Goal: Navigation & Orientation: Find specific page/section

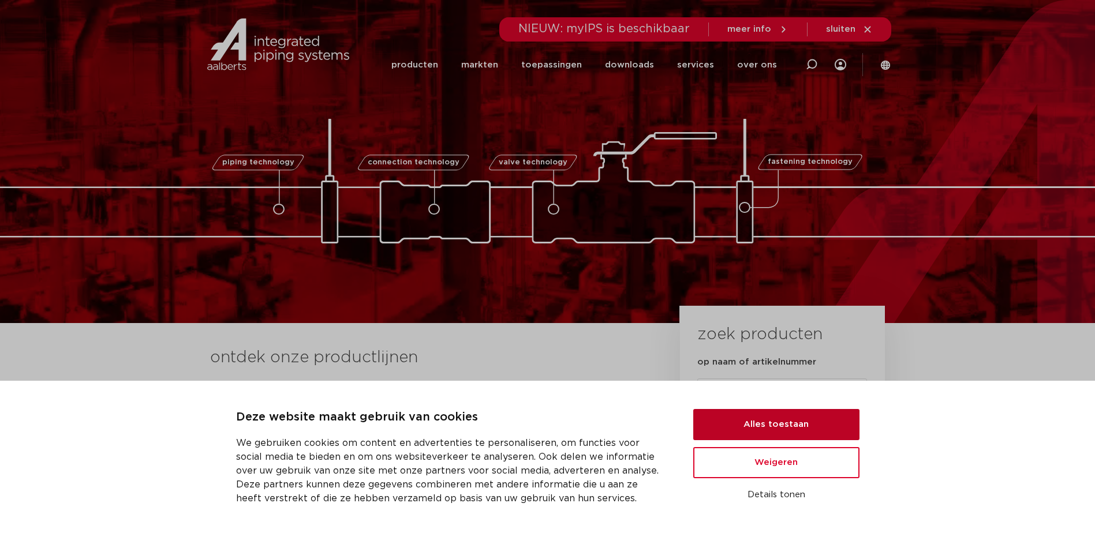
click at [780, 424] on button "Alles toestaan" at bounding box center [776, 424] width 166 height 31
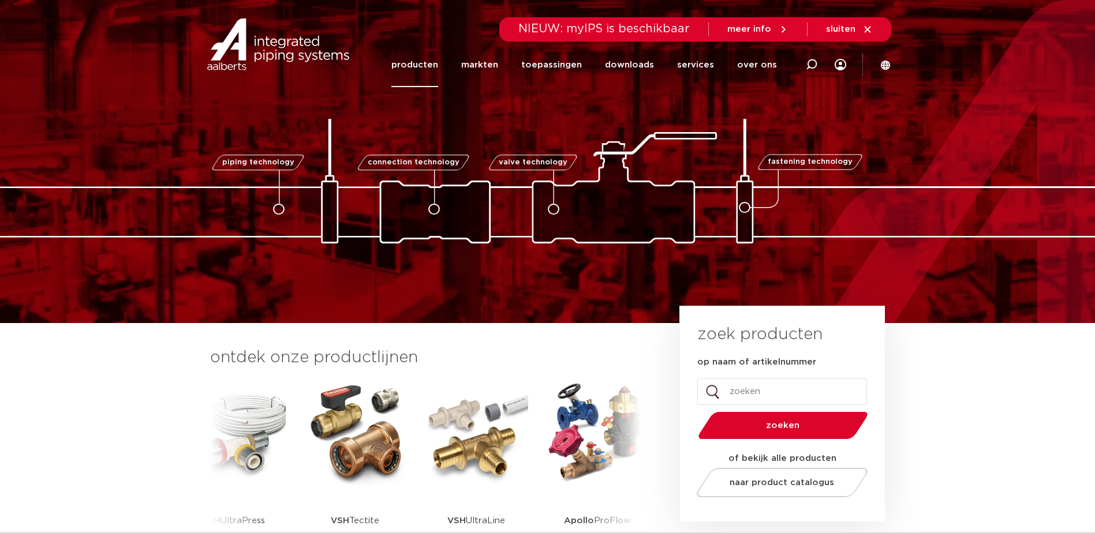
click at [433, 60] on link "producten" at bounding box center [414, 65] width 47 height 44
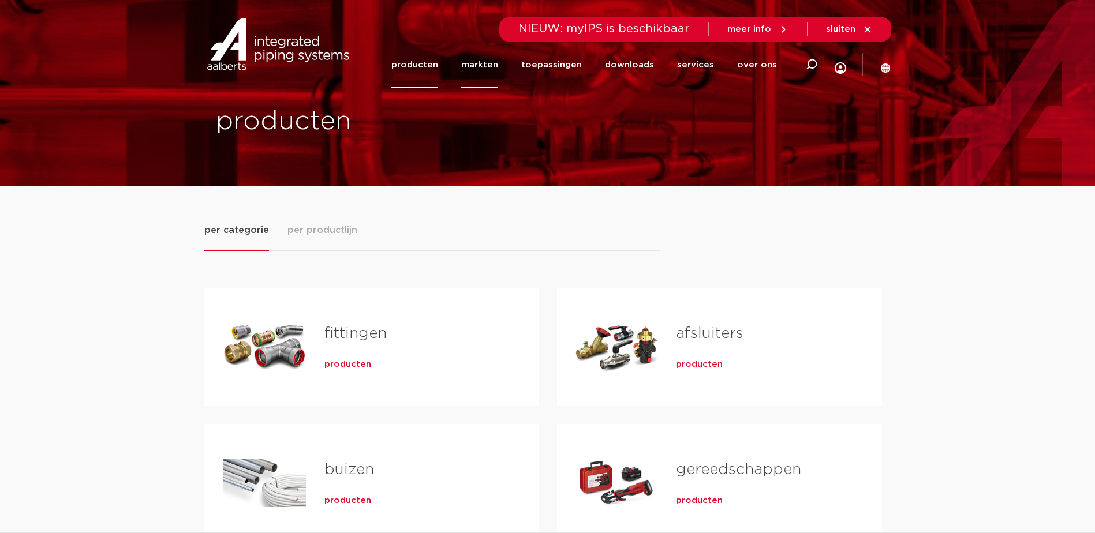
click at [489, 57] on link "markten" at bounding box center [479, 65] width 37 height 47
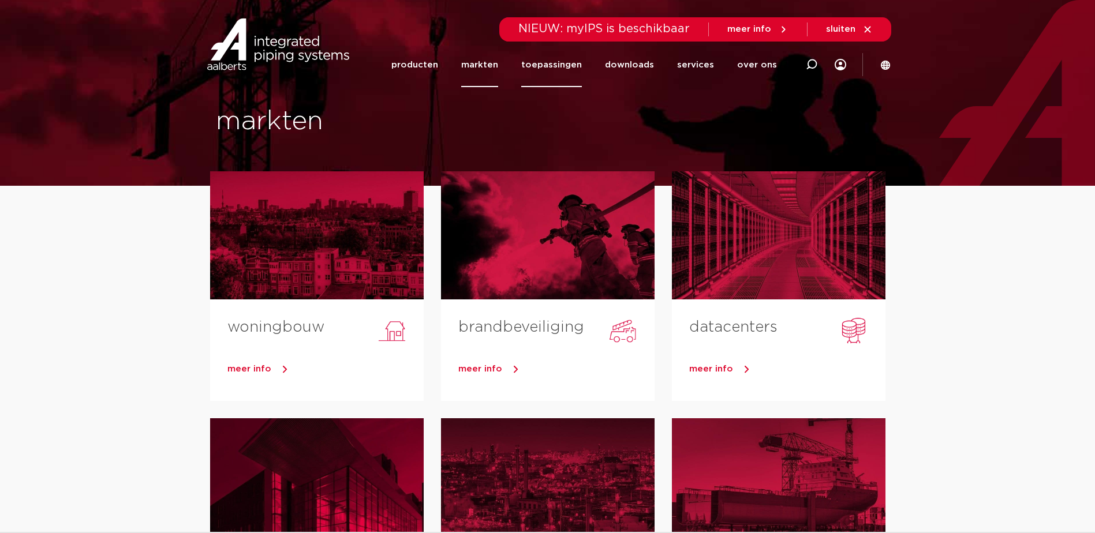
click at [562, 66] on link "toepassingen" at bounding box center [551, 65] width 61 height 44
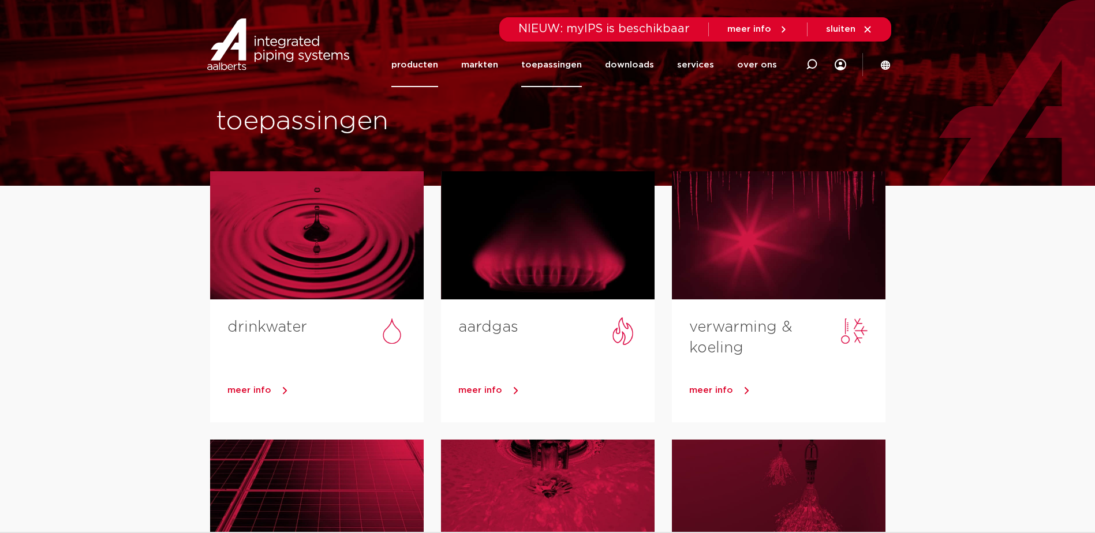
click at [429, 66] on link "producten" at bounding box center [414, 65] width 47 height 44
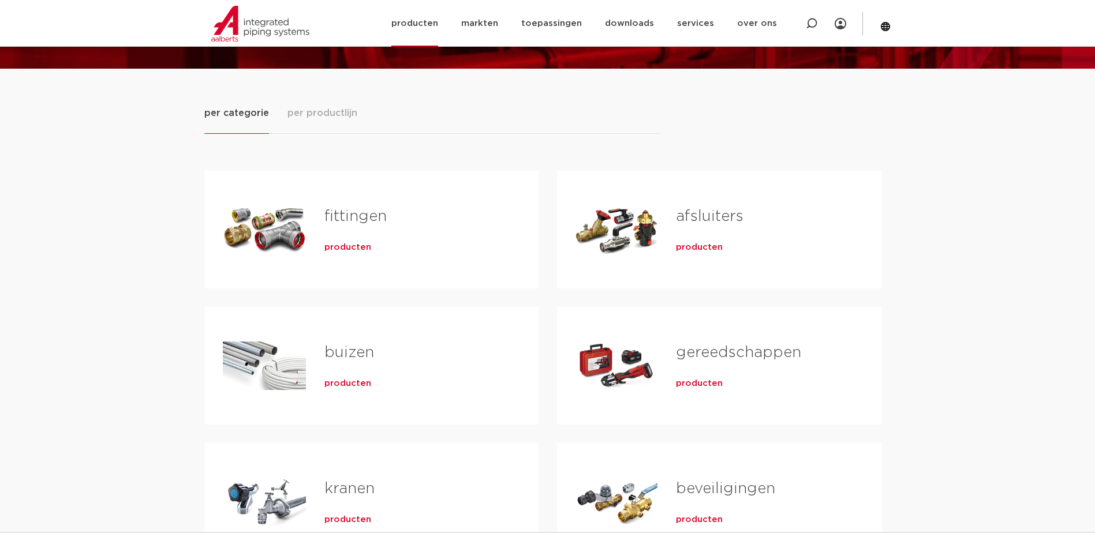
scroll to position [115, 0]
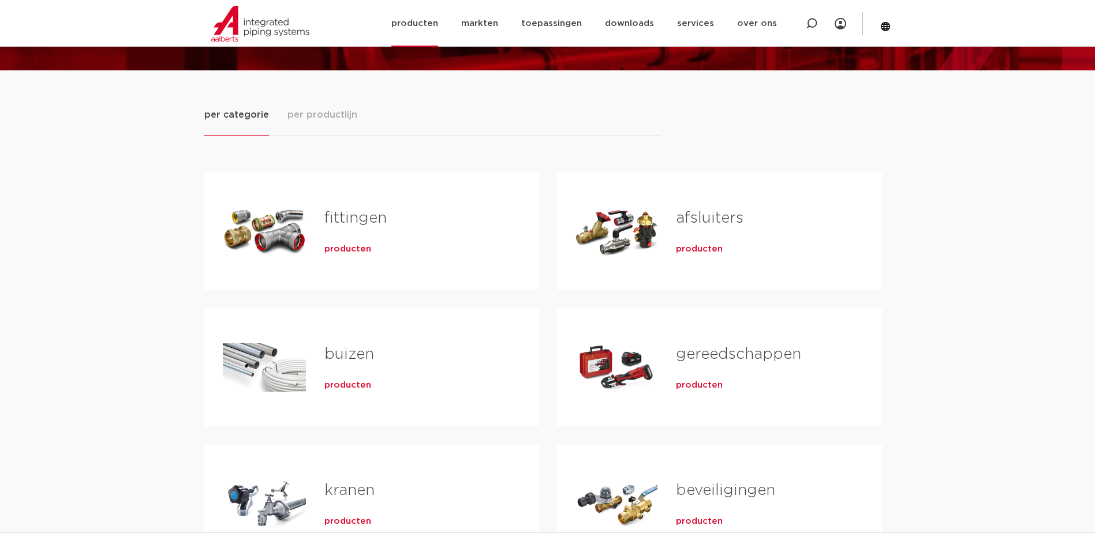
click at [233, 19] on img at bounding box center [260, 24] width 98 height 36
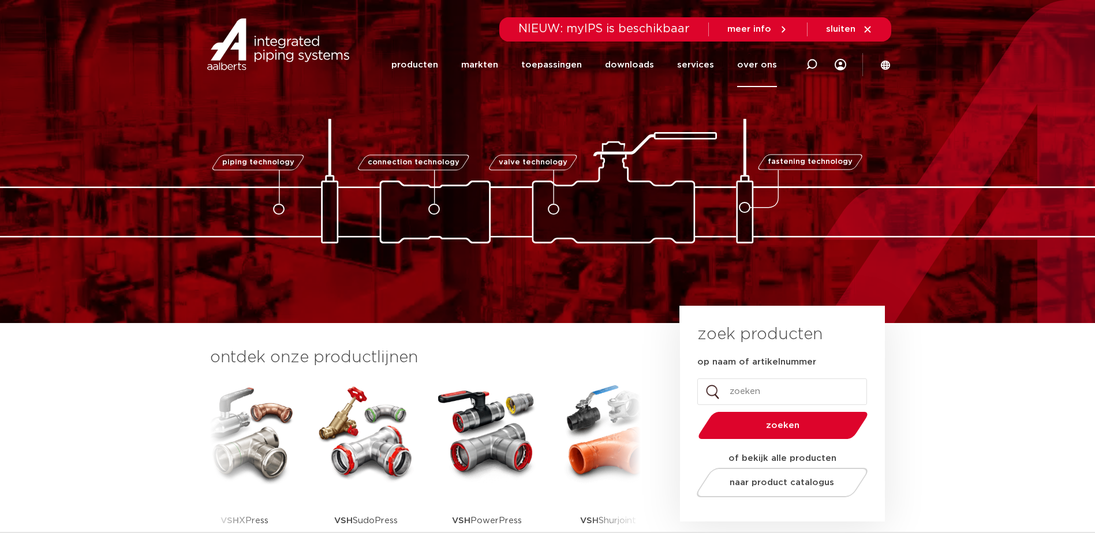
click at [745, 62] on link "over ons" at bounding box center [757, 65] width 40 height 44
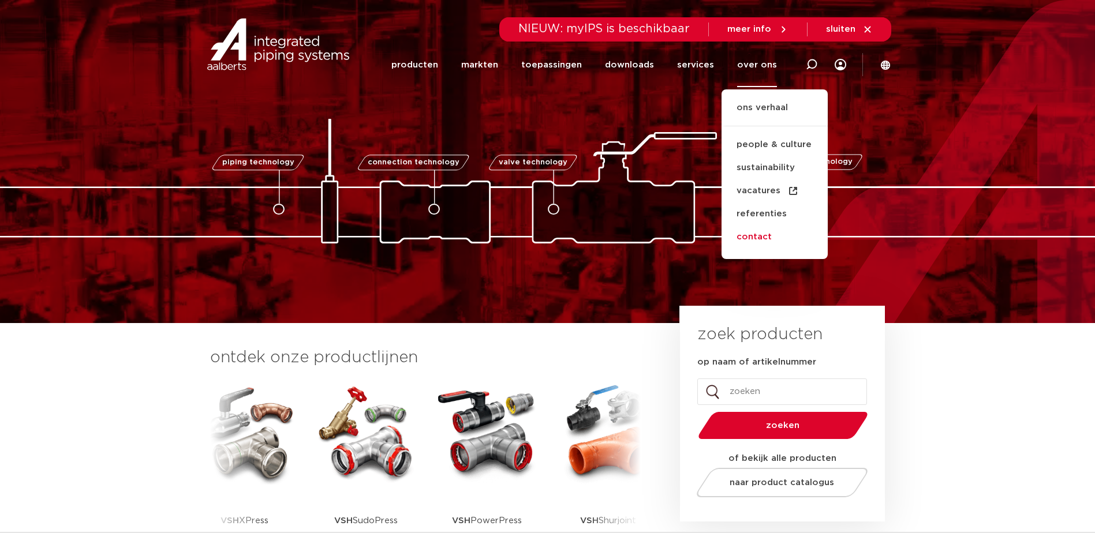
click at [760, 237] on link "contact" at bounding box center [774, 237] width 106 height 23
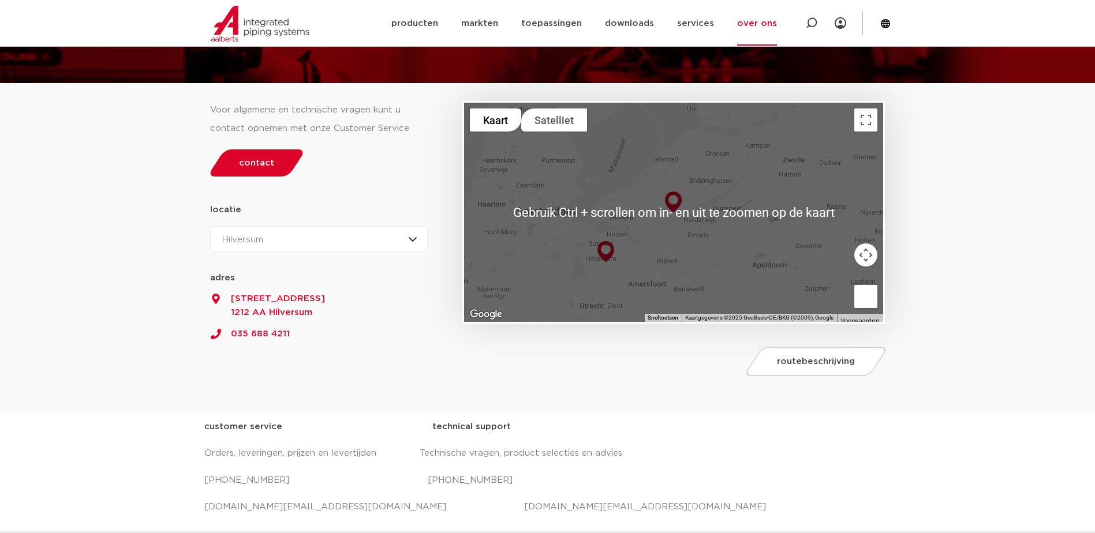
scroll to position [115, 0]
